Goal: Navigation & Orientation: Go to known website

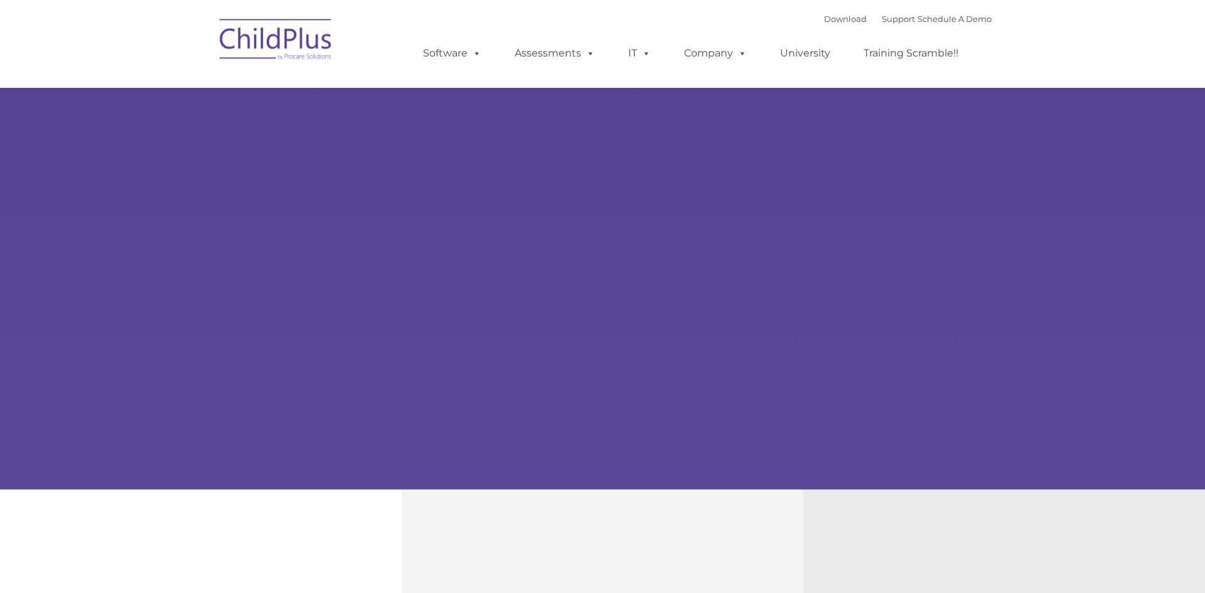
type input ""
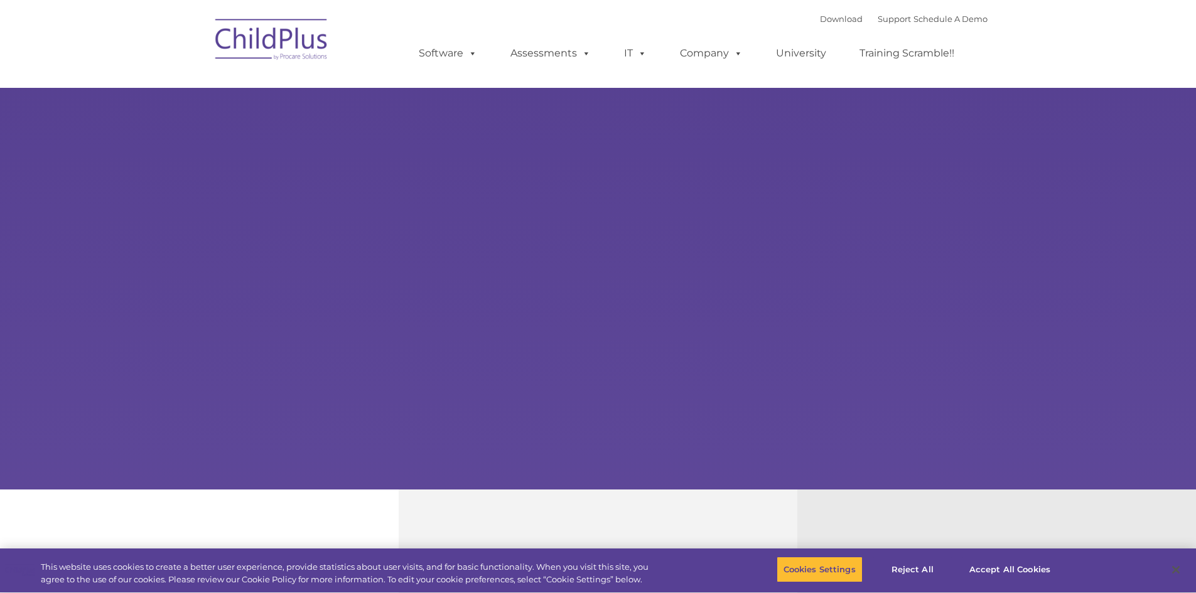
select select "MEDIUM"
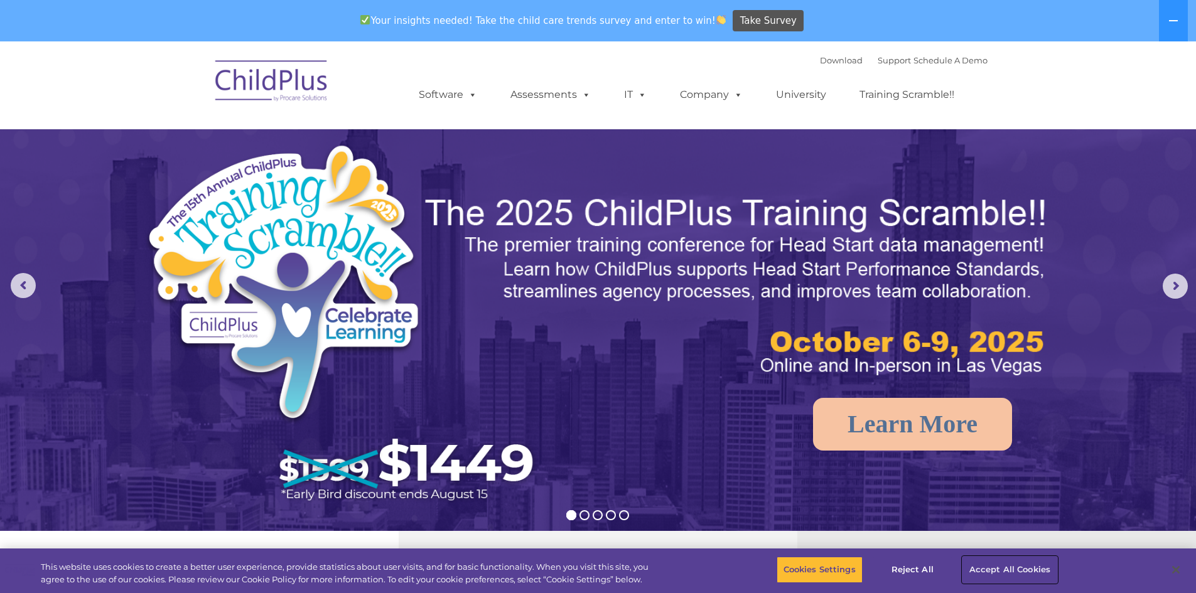
click at [994, 567] on button "Accept All Cookies" at bounding box center [1009, 570] width 95 height 26
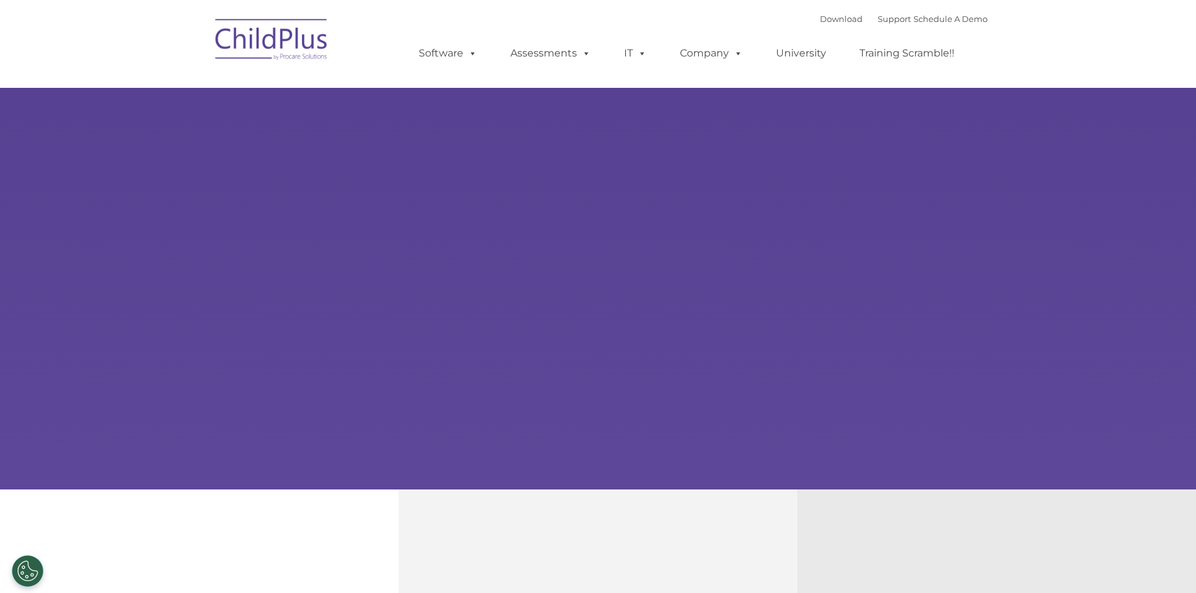
select select "MEDIUM"
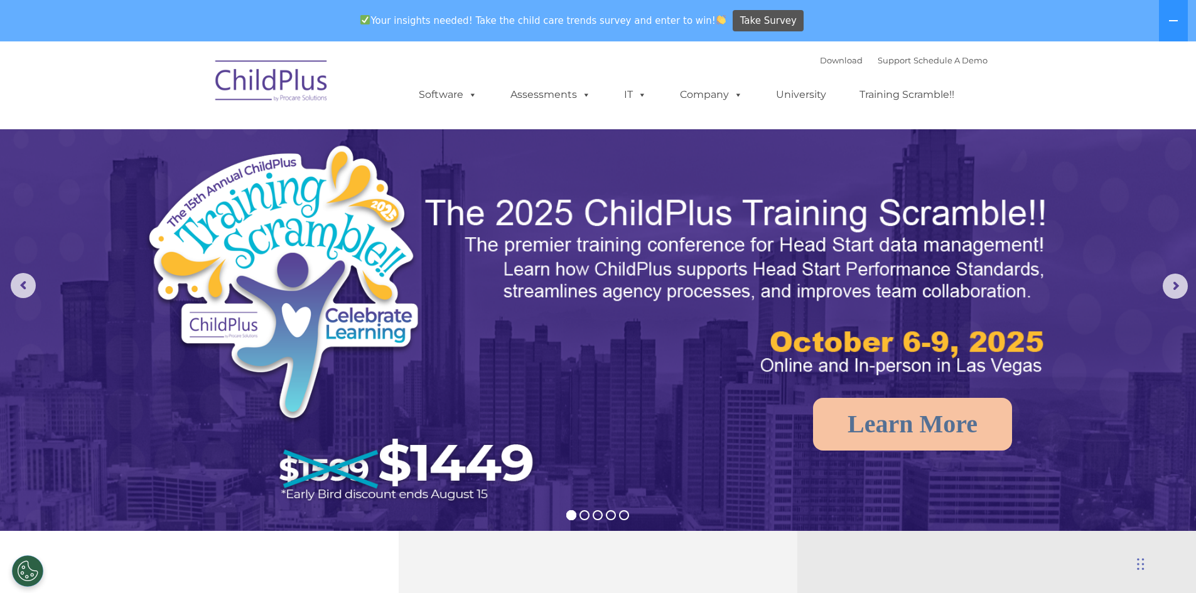
click at [269, 94] on img at bounding box center [272, 82] width 126 height 63
